Goal: Information Seeking & Learning: Learn about a topic

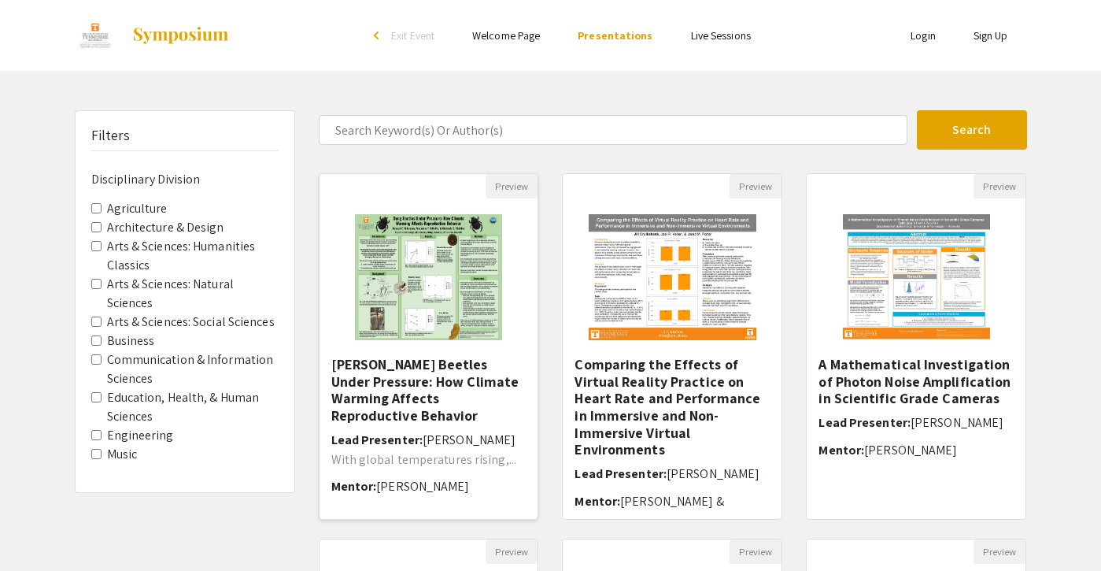
click at [440, 273] on img at bounding box center [428, 276] width 179 height 157
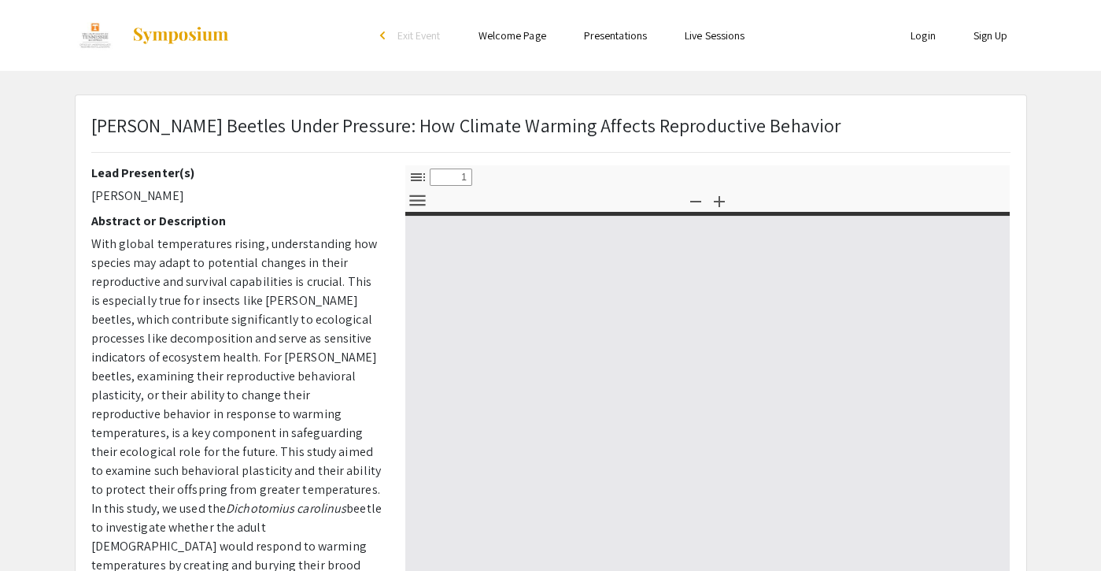
select select "custom"
type input "0"
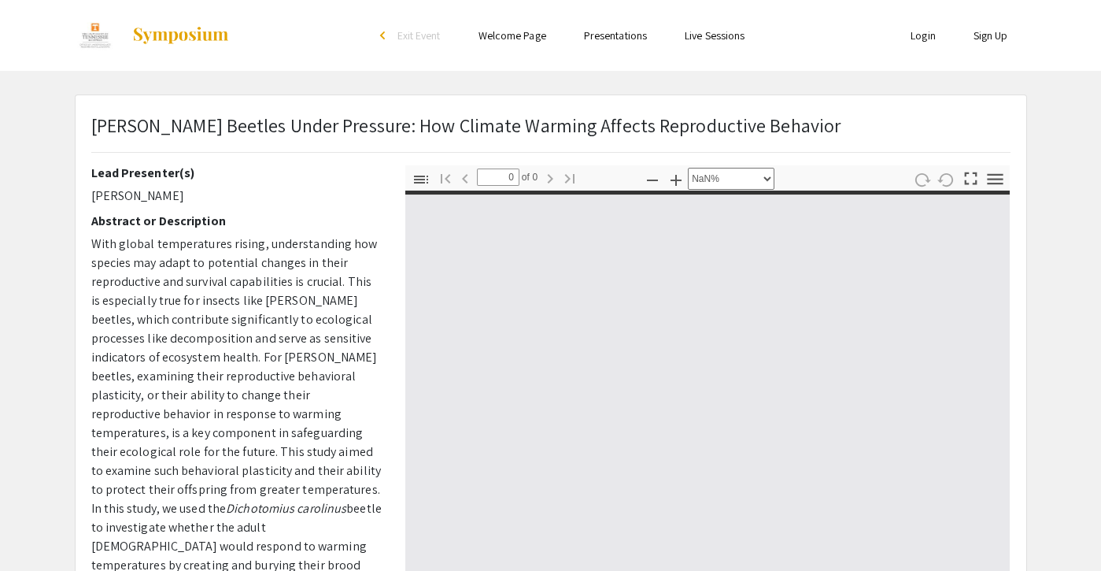
select select "auto"
type input "1"
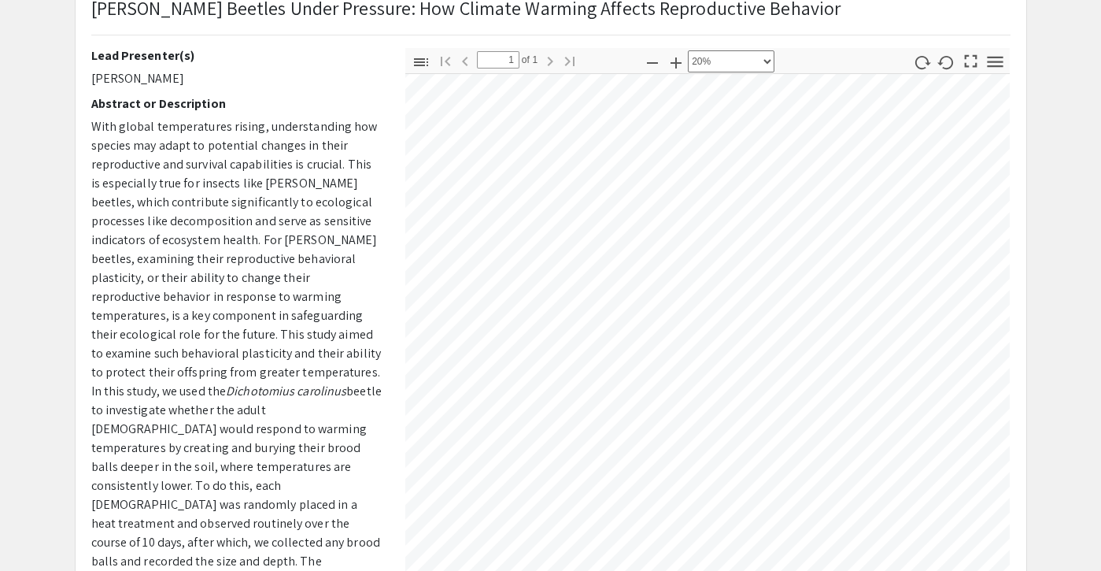
scroll to position [34, 0]
select select "page-width"
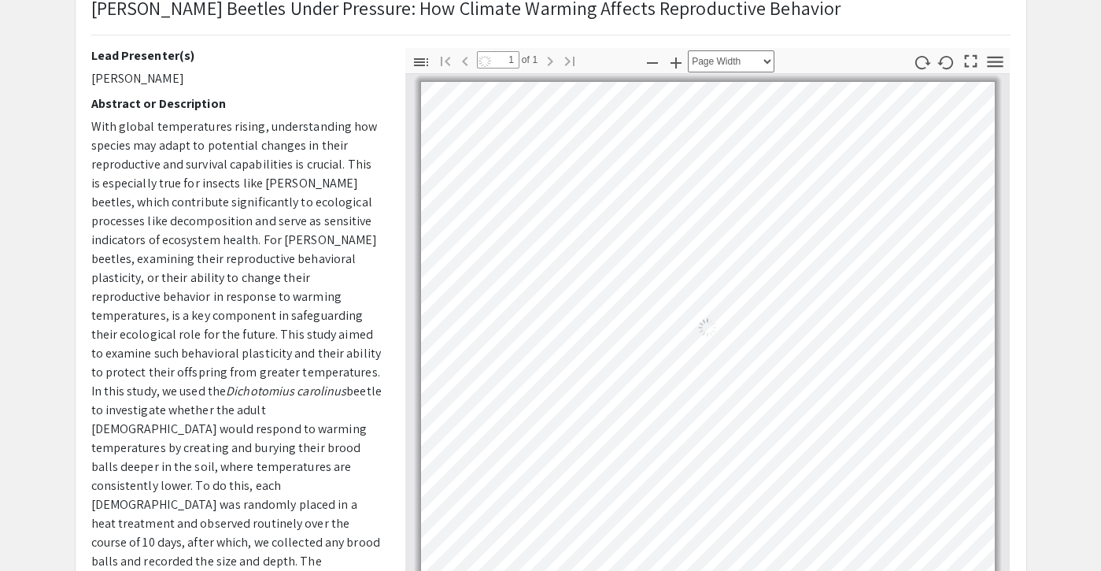
scroll to position [0, 0]
click at [488, 190] on div "Loading…" at bounding box center [708, 327] width 574 height 491
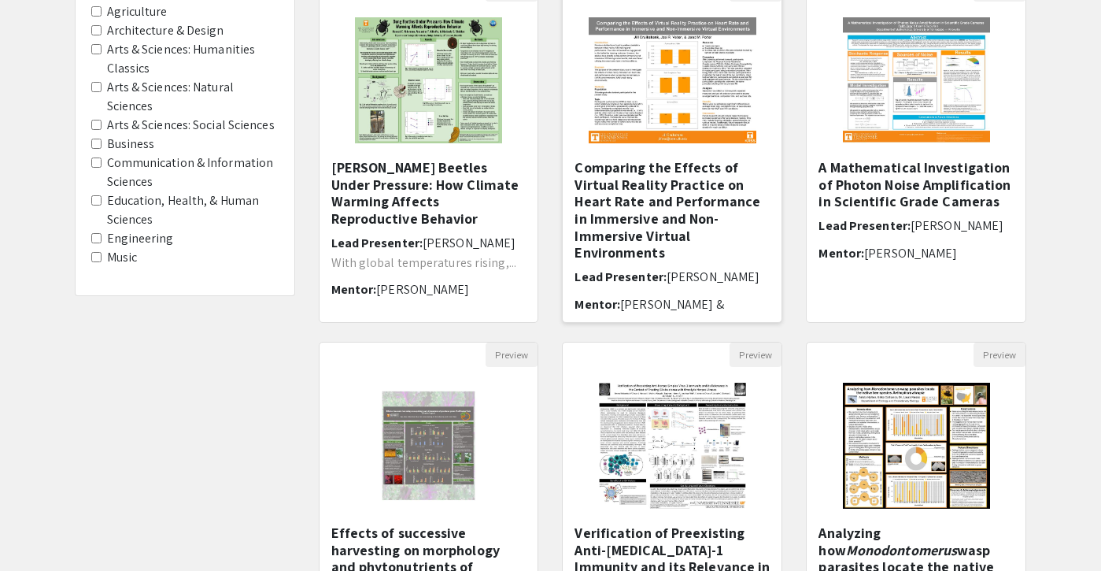
scroll to position [144, 0]
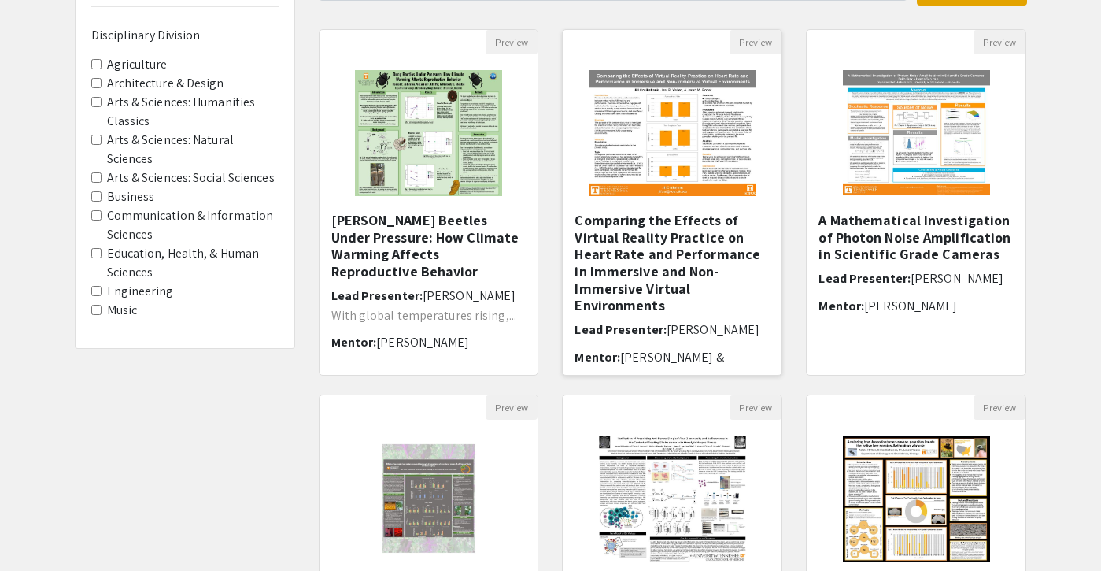
click at [664, 138] on img "Open Presentation <p>Comparing the Effects of Virtual Reality Practice on Heart…" at bounding box center [672, 132] width 199 height 157
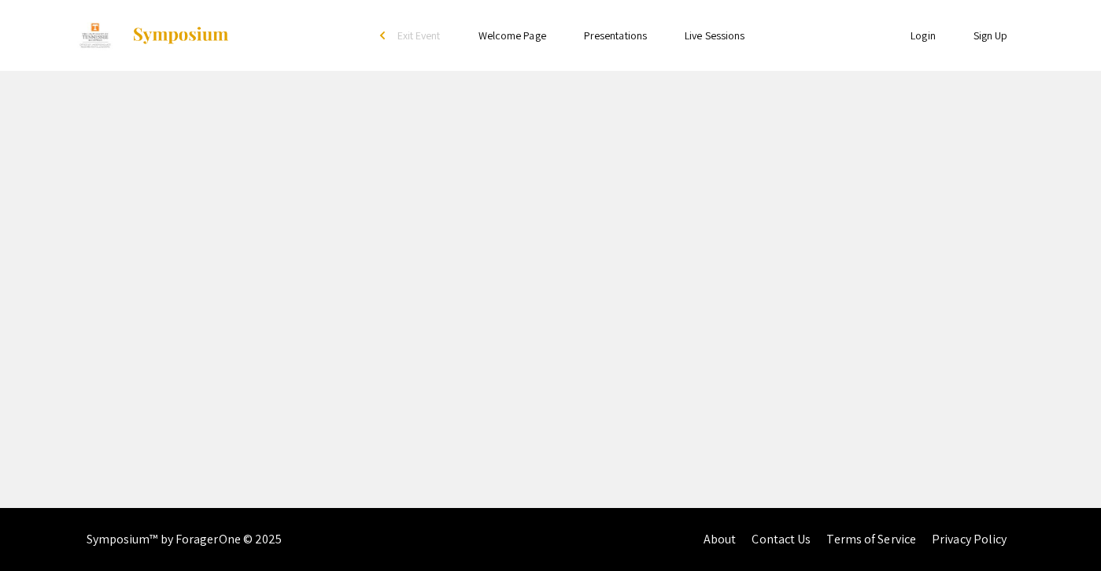
select select "custom"
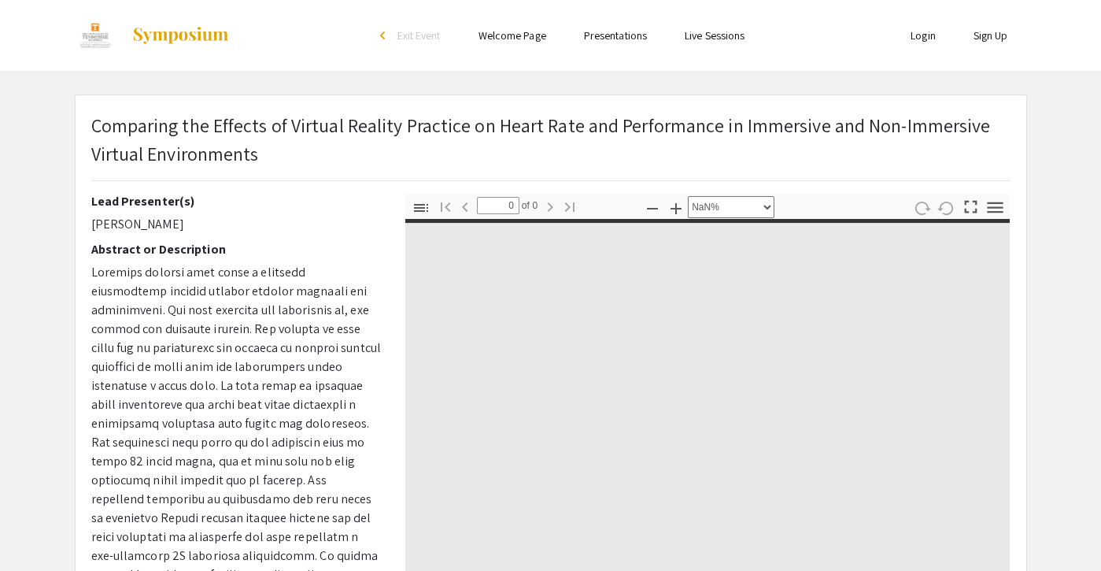
type input "1"
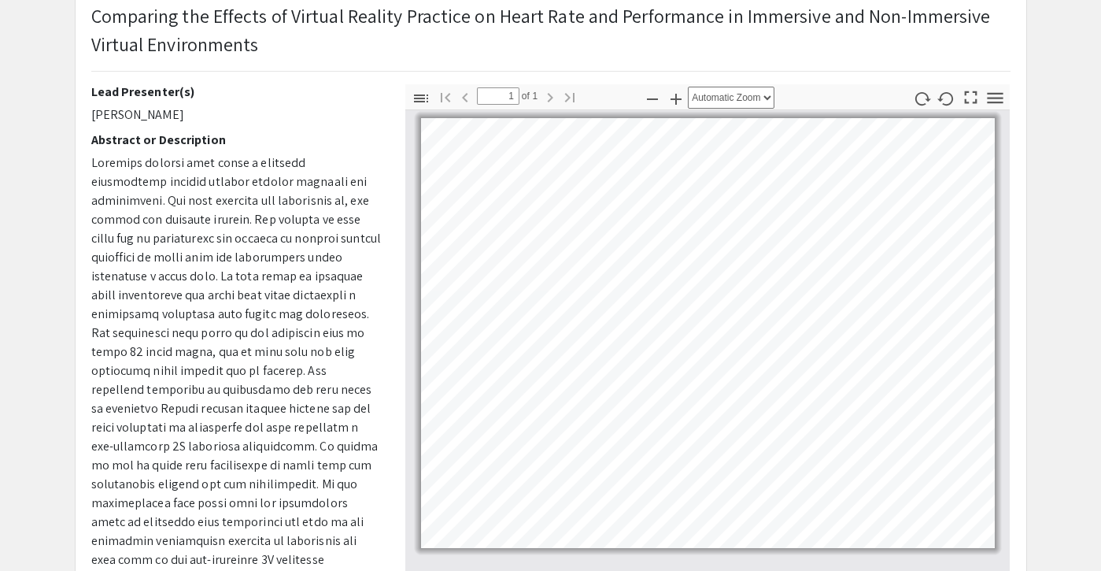
scroll to position [114, 0]
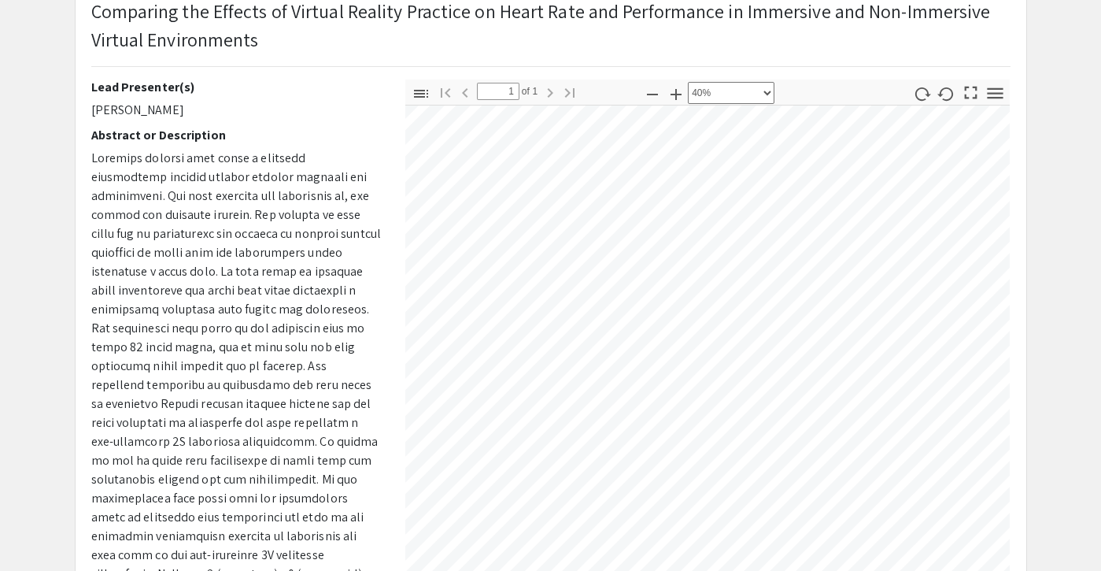
select select "custom"
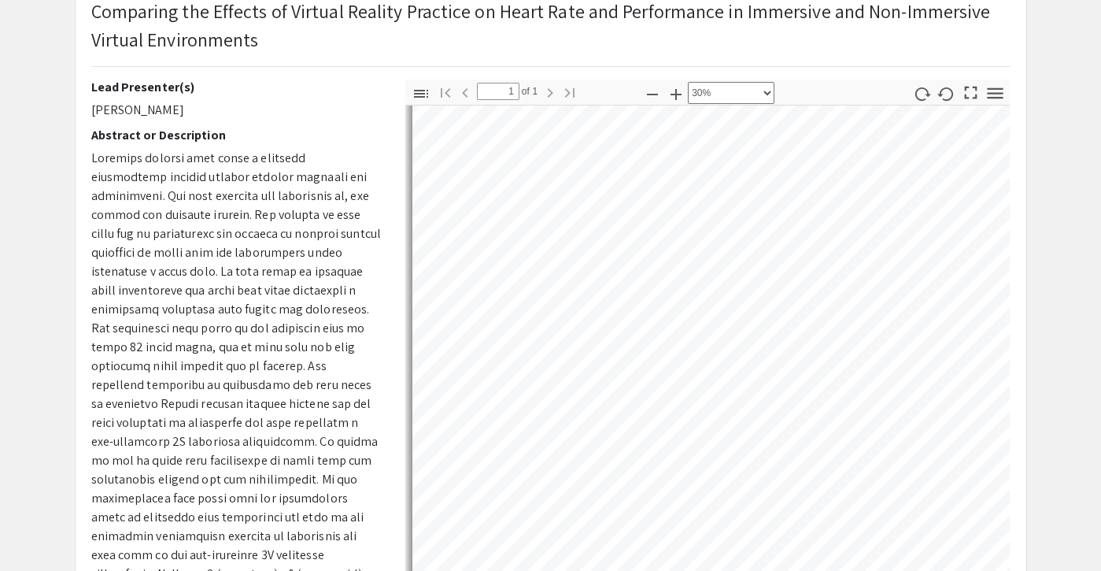
scroll to position [169, 0]
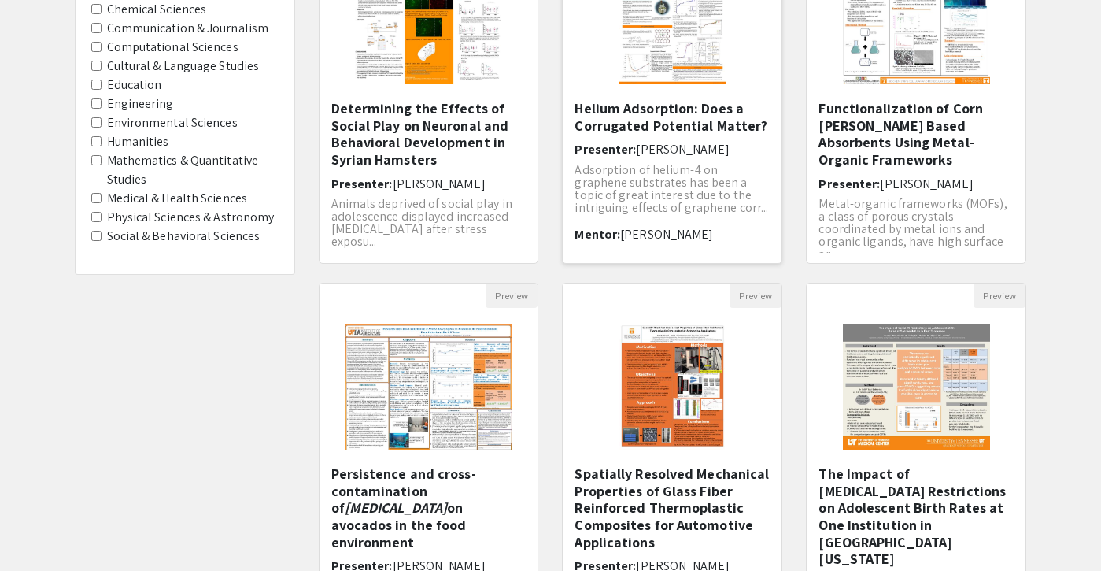
scroll to position [262, 0]
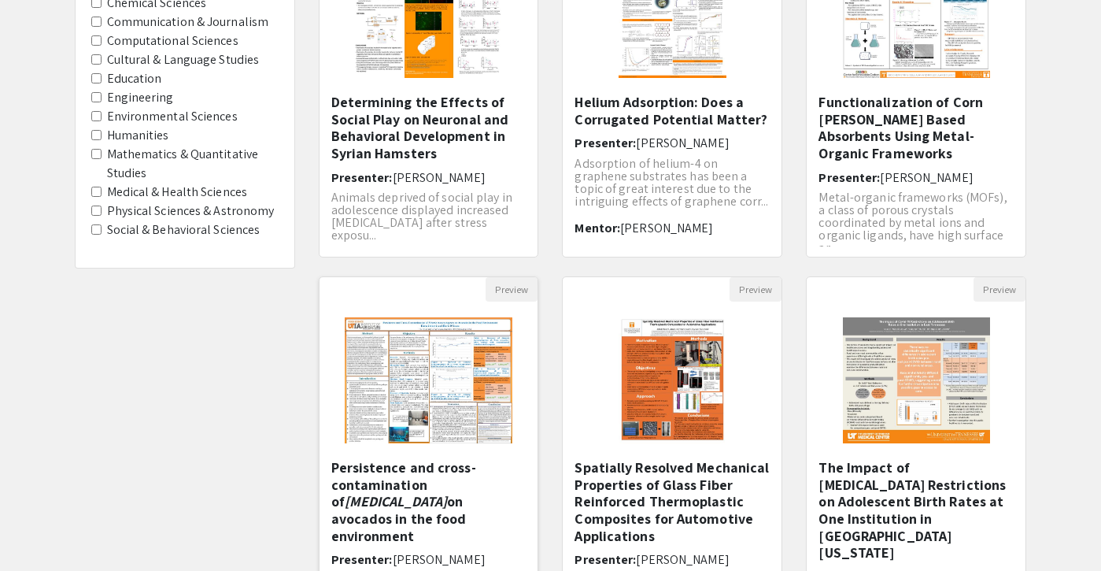
click at [398, 429] on img "Open Presentation <p>Persistence and cross-contamination of&nbsp;<em>Listeria m…" at bounding box center [428, 379] width 199 height 157
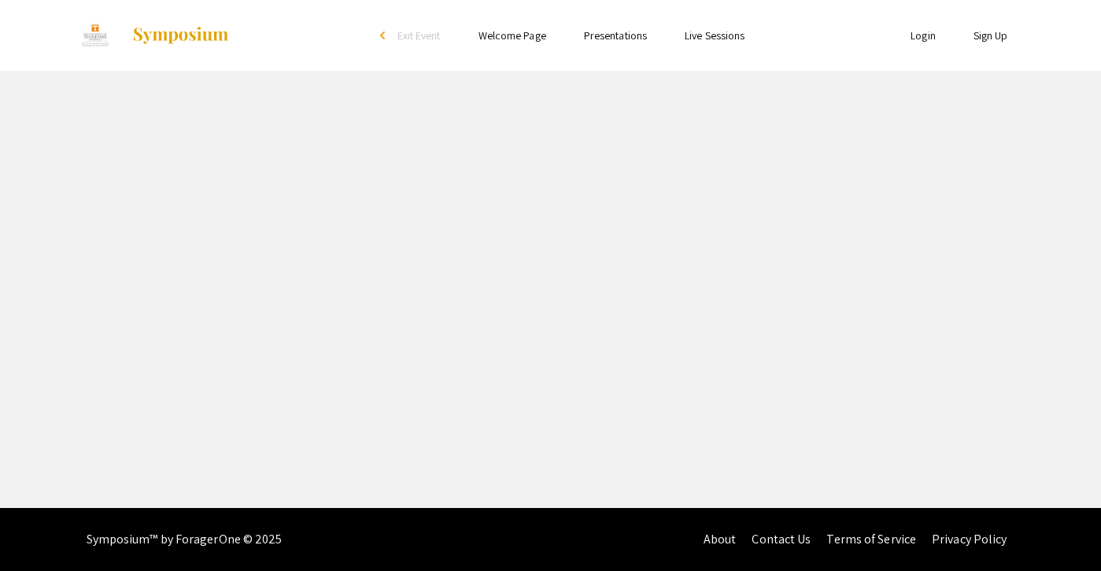
select select "custom"
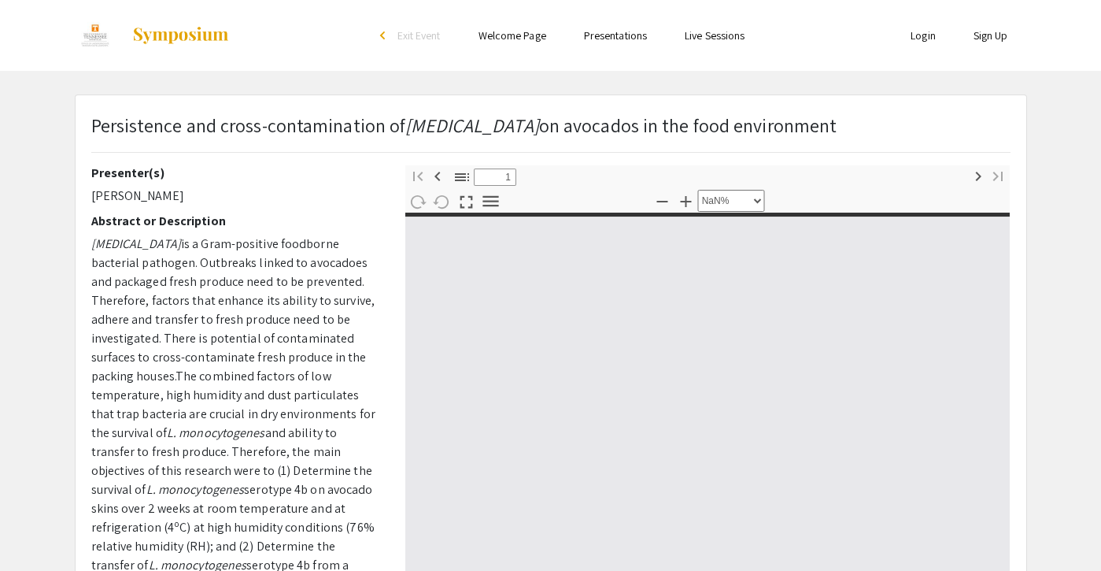
type input "0"
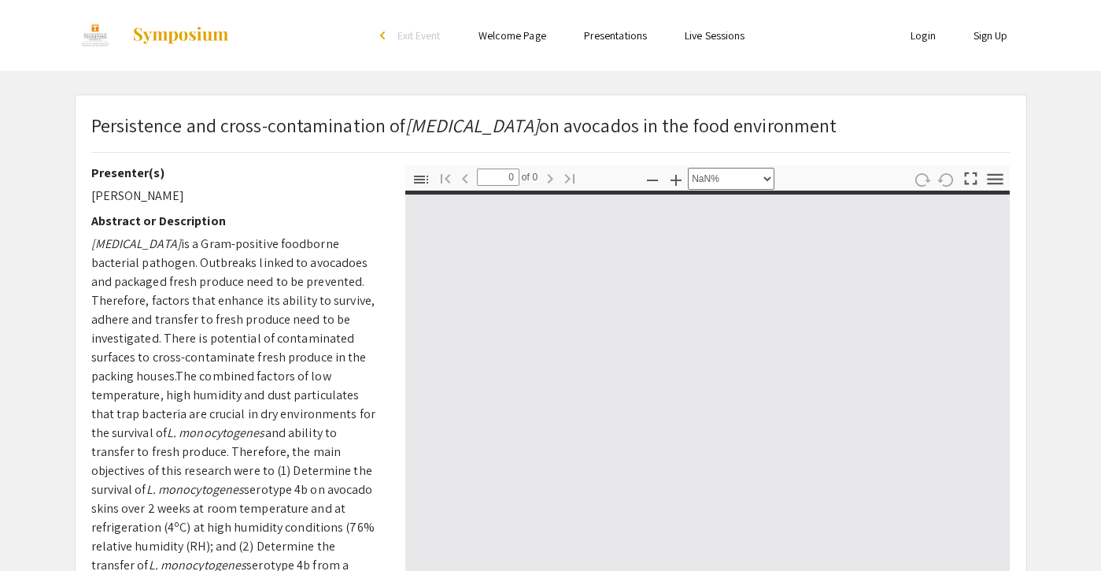
select select "auto"
type input "1"
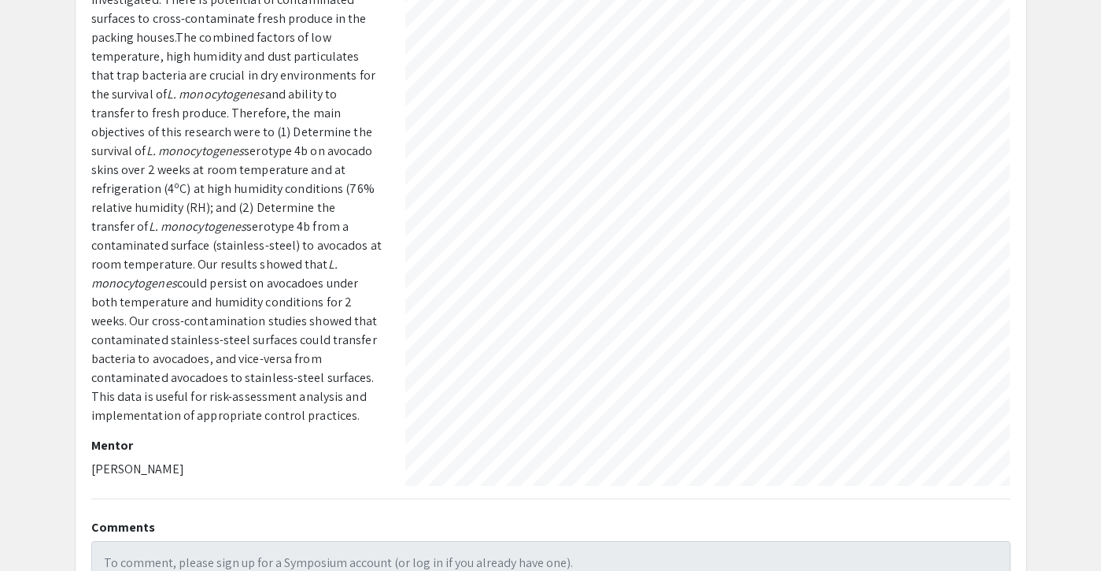
scroll to position [215, 246]
select select "custom"
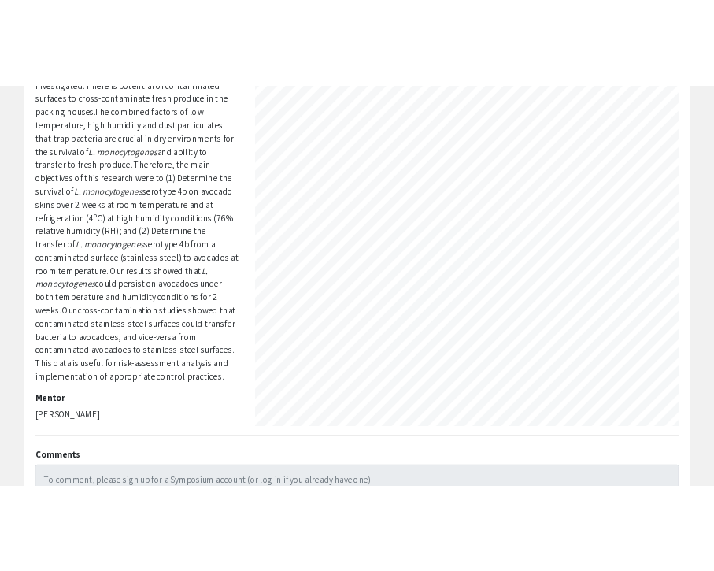
scroll to position [0, 0]
